Goal: Task Accomplishment & Management: Manage account settings

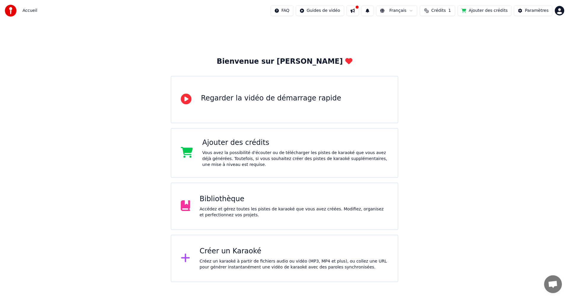
click at [234, 218] on div "Accédez et gérez toutes les pistes de karaoké que vous avez créées. Modifiez, o…" at bounding box center [294, 212] width 189 height 12
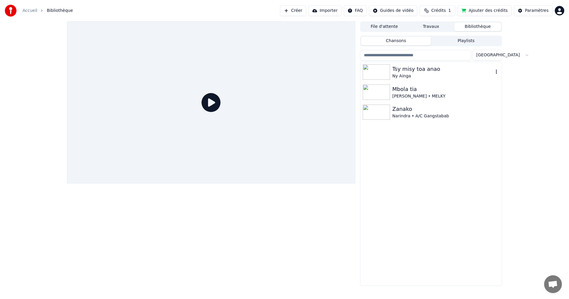
click at [406, 75] on div "Ny Ainga" at bounding box center [443, 76] width 101 height 6
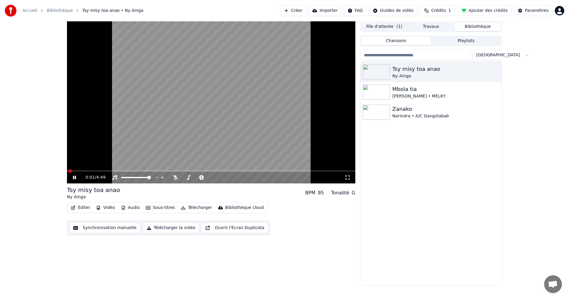
click at [95, 229] on button "Synchronisation manuelle" at bounding box center [104, 228] width 71 height 11
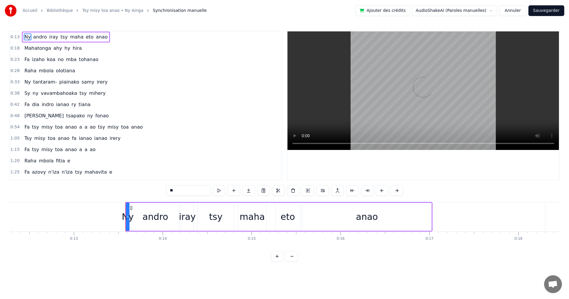
scroll to position [0, 1178]
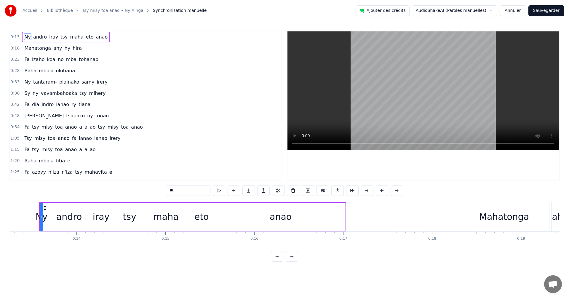
click at [548, 11] on button "Sauvegarder" at bounding box center [547, 10] width 36 height 11
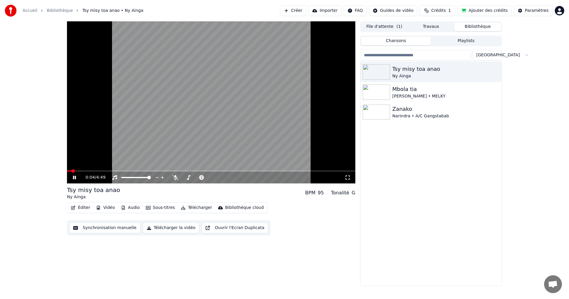
click at [168, 229] on button "Télécharger la vidéo" at bounding box center [171, 228] width 57 height 11
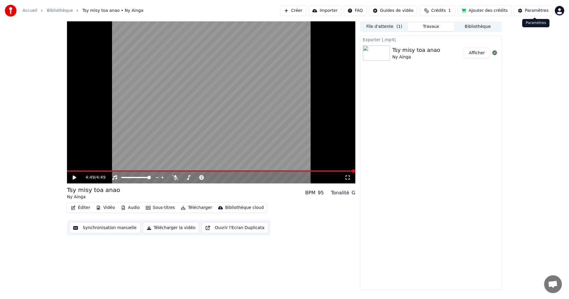
click at [525, 14] on button "Paramètres" at bounding box center [533, 10] width 39 height 11
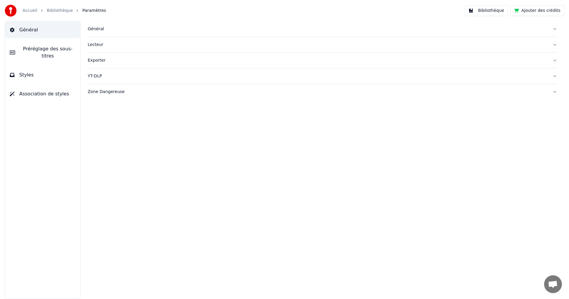
click at [546, 30] on div "Général" at bounding box center [318, 29] width 460 height 6
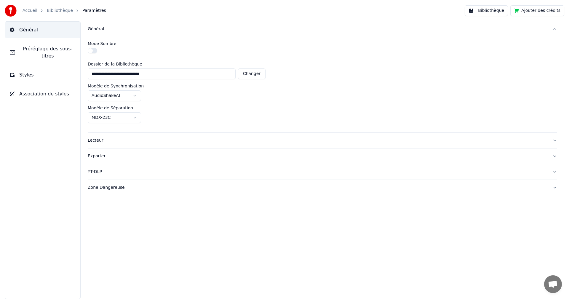
click at [52, 11] on link "Bibliothèque" at bounding box center [60, 11] width 26 height 6
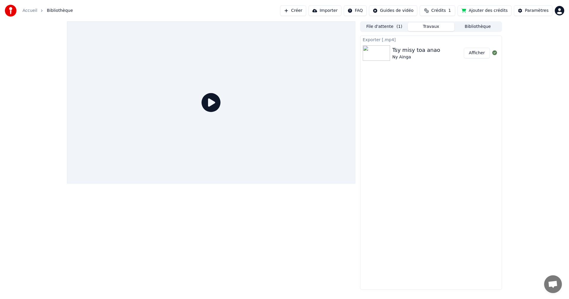
click at [407, 42] on div "Exporter [.mp4]" at bounding box center [431, 39] width 141 height 7
click at [423, 54] on div "Ny Ainga" at bounding box center [417, 57] width 48 height 6
click at [384, 54] on img at bounding box center [376, 52] width 27 height 15
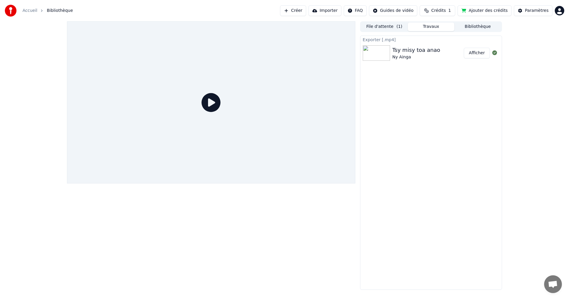
click at [384, 54] on img at bounding box center [376, 52] width 27 height 15
drag, startPoint x: 469, startPoint y: 49, endPoint x: 477, endPoint y: 60, distance: 14.2
click at [470, 54] on button "Afficher" at bounding box center [477, 53] width 26 height 11
click at [380, 55] on img at bounding box center [376, 52] width 27 height 15
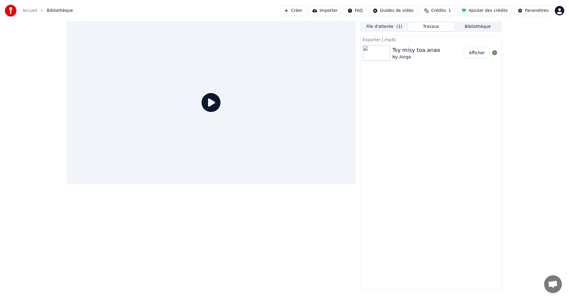
click at [380, 55] on img at bounding box center [376, 52] width 27 height 15
click at [391, 28] on button "File d'attente ( 1 )" at bounding box center [384, 27] width 47 height 9
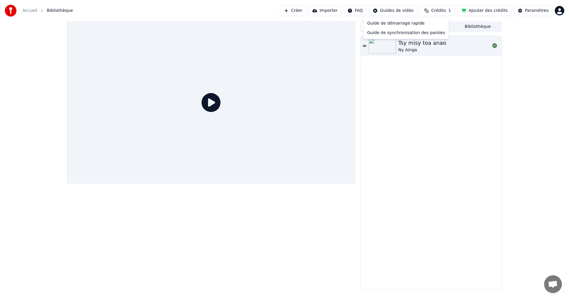
click at [400, 11] on html "Accueil Bibliothèque Créer Importer FAQ Guides de vidéo Crédits 1 Ajouter des c…" at bounding box center [284, 149] width 569 height 299
click at [340, 9] on html "Accueil Bibliothèque Créer Importer FAQ Guides de vidéo Crédits 1 Ajouter des c…" at bounding box center [284, 149] width 569 height 299
drag, startPoint x: 439, startPoint y: 50, endPoint x: 450, endPoint y: 45, distance: 12.9
click at [439, 50] on div "Ny Ainga" at bounding box center [423, 50] width 48 height 6
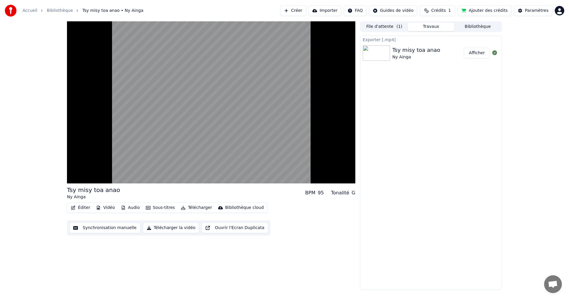
click at [433, 24] on button "Travaux" at bounding box center [431, 27] width 47 height 9
click at [477, 26] on button "Bibliothèque" at bounding box center [478, 27] width 47 height 9
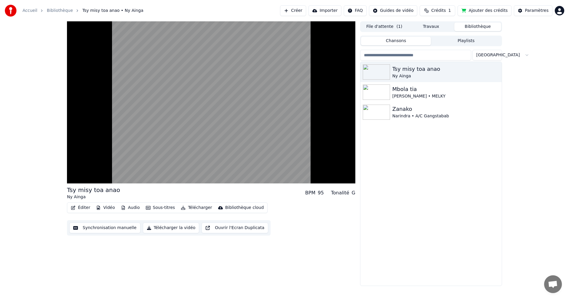
click at [466, 37] on button "Playlists" at bounding box center [466, 41] width 70 height 9
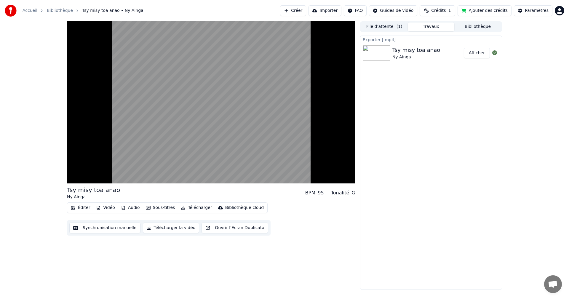
click at [443, 26] on button "Travaux" at bounding box center [431, 27] width 47 height 9
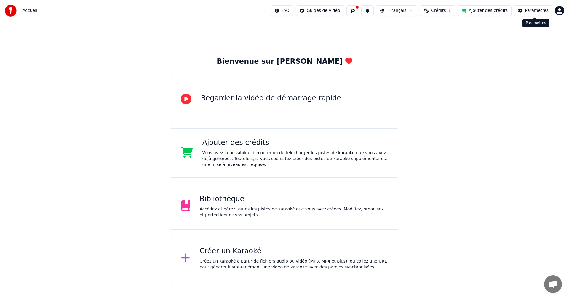
click at [547, 9] on div "Paramètres" at bounding box center [537, 11] width 24 height 6
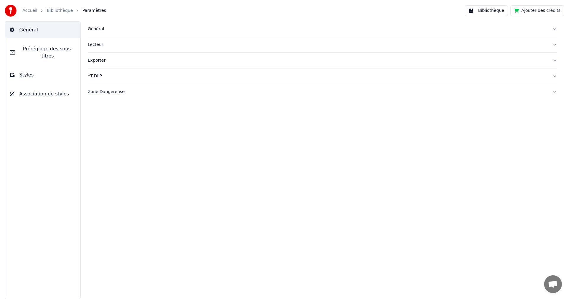
click at [103, 93] on div "Zone Dangereuse" at bounding box center [318, 92] width 460 height 6
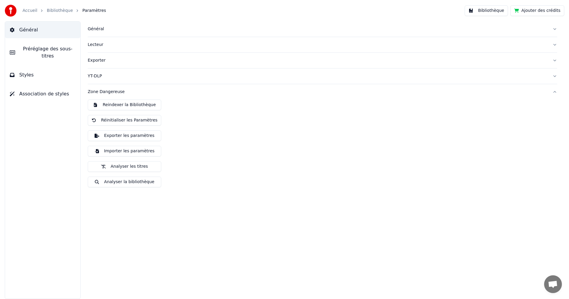
click at [128, 135] on button "Exporter les paramètres" at bounding box center [125, 135] width 74 height 11
click at [125, 153] on button "Importer les paramètres" at bounding box center [125, 151] width 74 height 11
click at [142, 120] on button "Réinitialiser les Paramètres" at bounding box center [125, 120] width 74 height 11
